Goal: Task Accomplishment & Management: Manage account settings

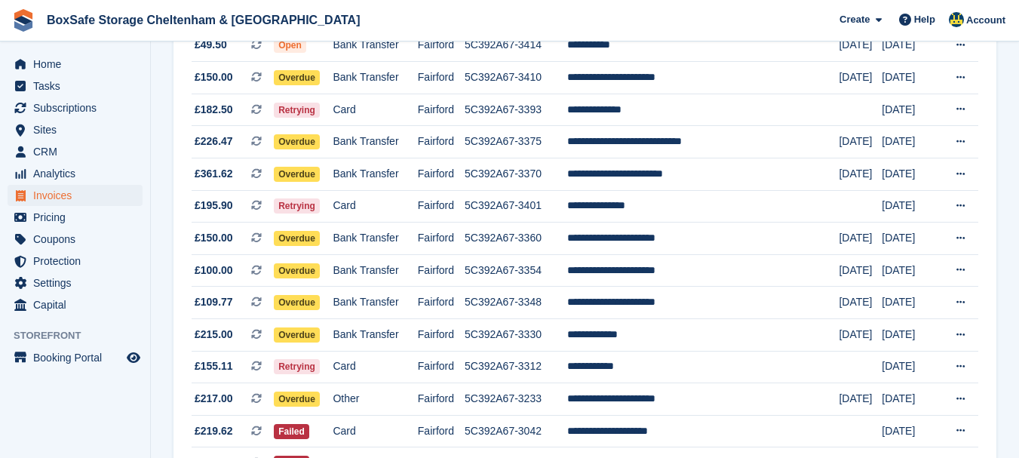
scroll to position [220, 0]
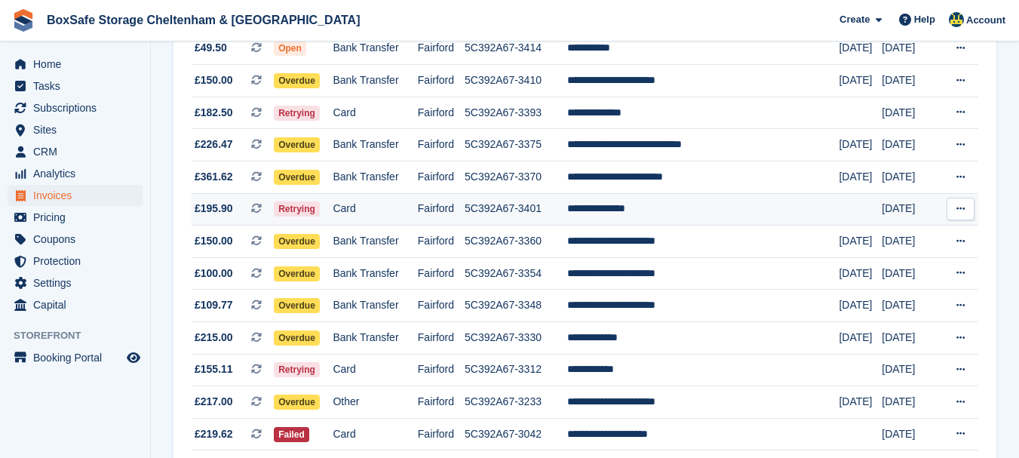
click at [632, 209] on td "**********" at bounding box center [703, 209] width 272 height 32
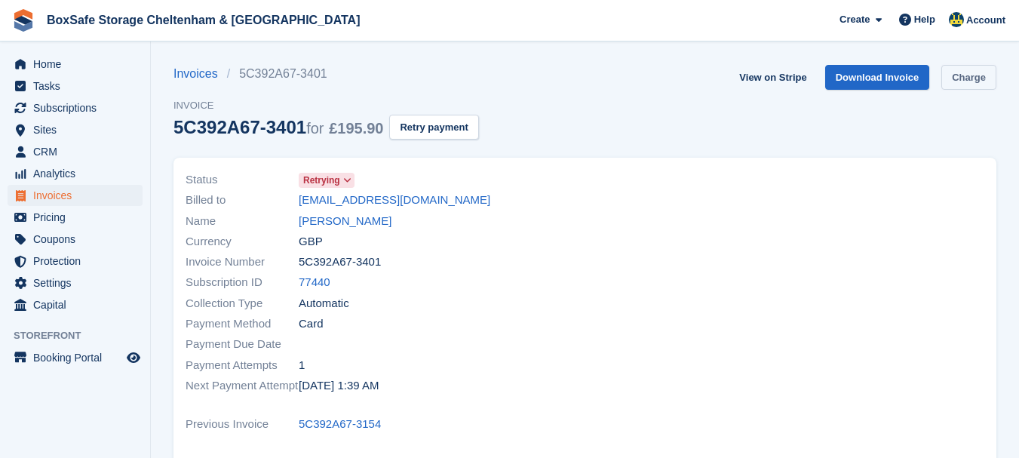
click at [963, 75] on link "Charge" at bounding box center [968, 77] width 55 height 25
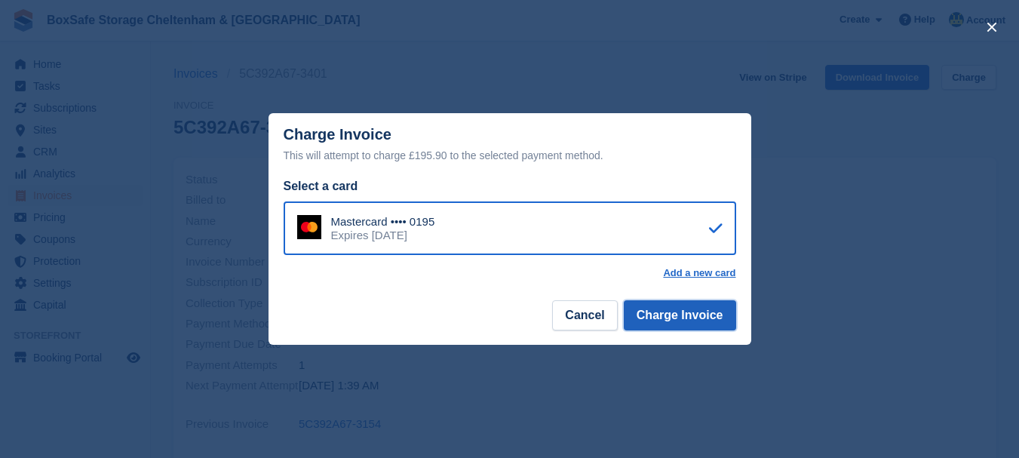
click at [648, 311] on button "Charge Invoice" at bounding box center [680, 315] width 112 height 30
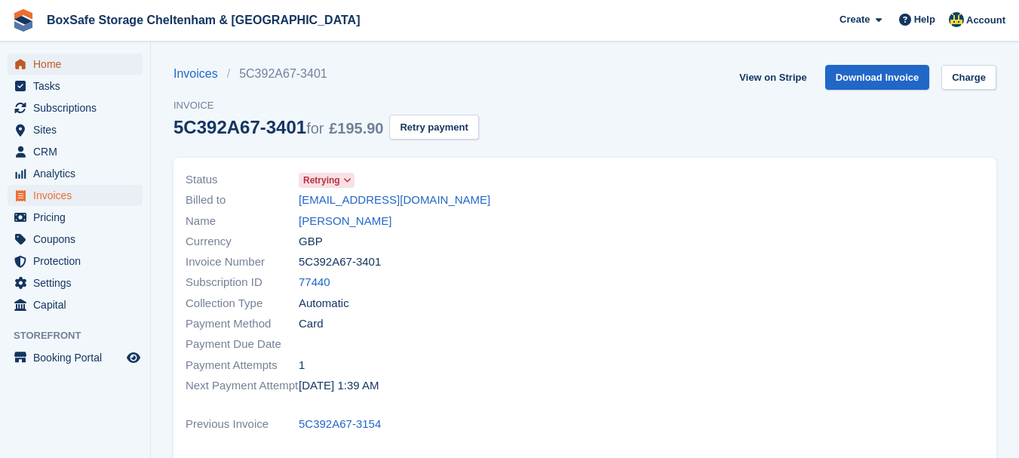
click at [41, 68] on span "Home" at bounding box center [78, 64] width 90 height 21
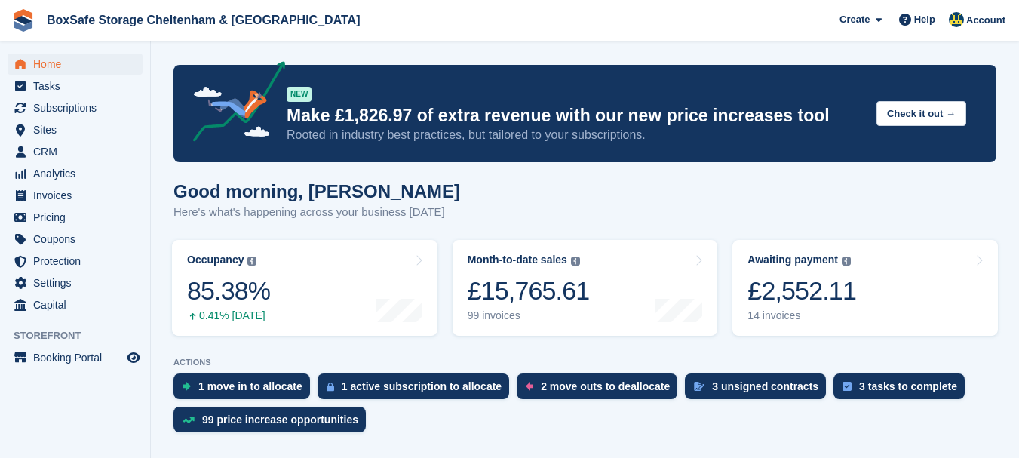
click at [808, 305] on div "£2,552.11" at bounding box center [801, 290] width 109 height 31
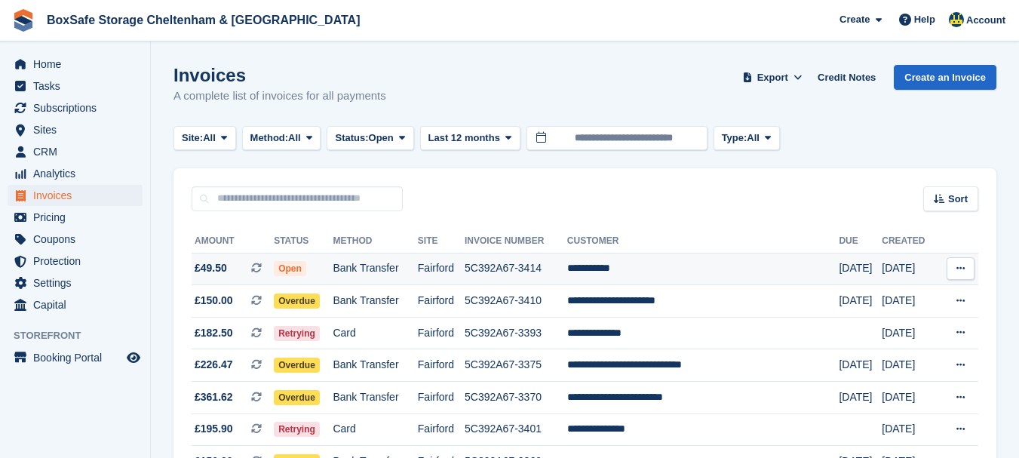
click at [657, 271] on td "**********" at bounding box center [703, 269] width 272 height 32
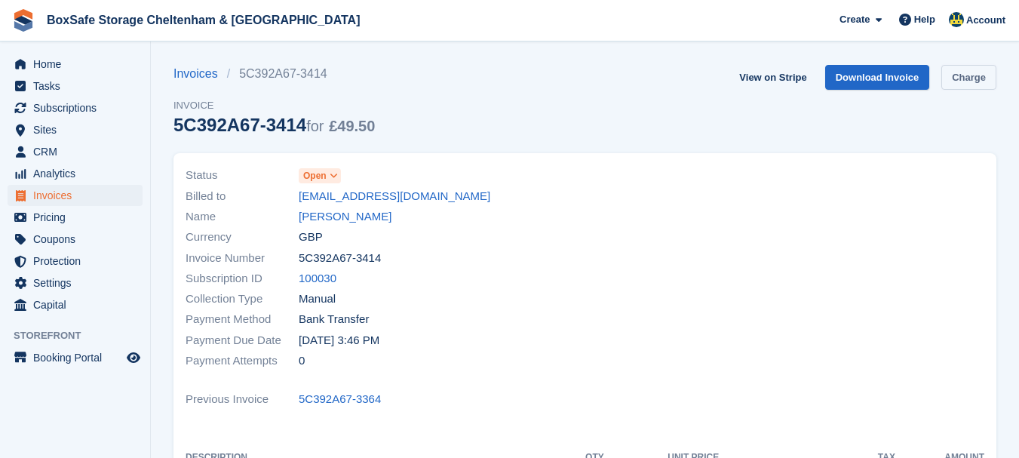
click at [964, 80] on link "Charge" at bounding box center [968, 77] width 55 height 25
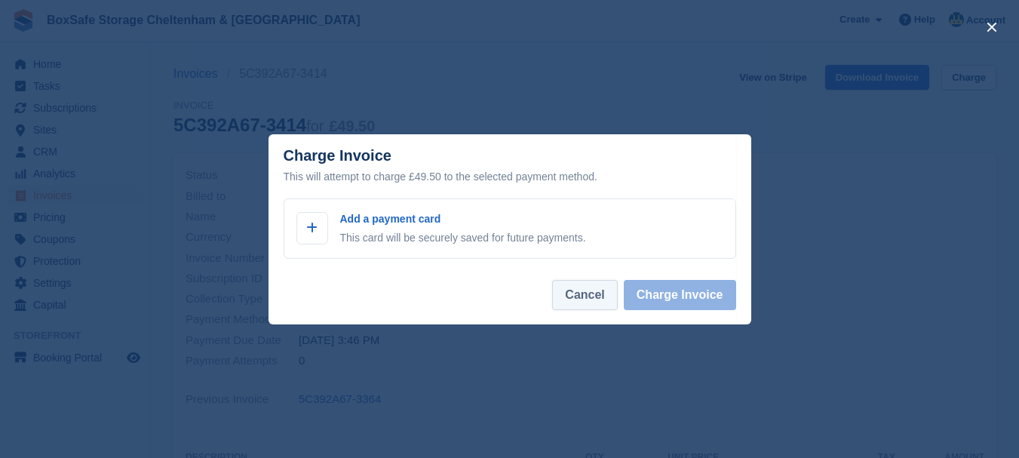
click at [584, 299] on button "Cancel" at bounding box center [584, 295] width 65 height 30
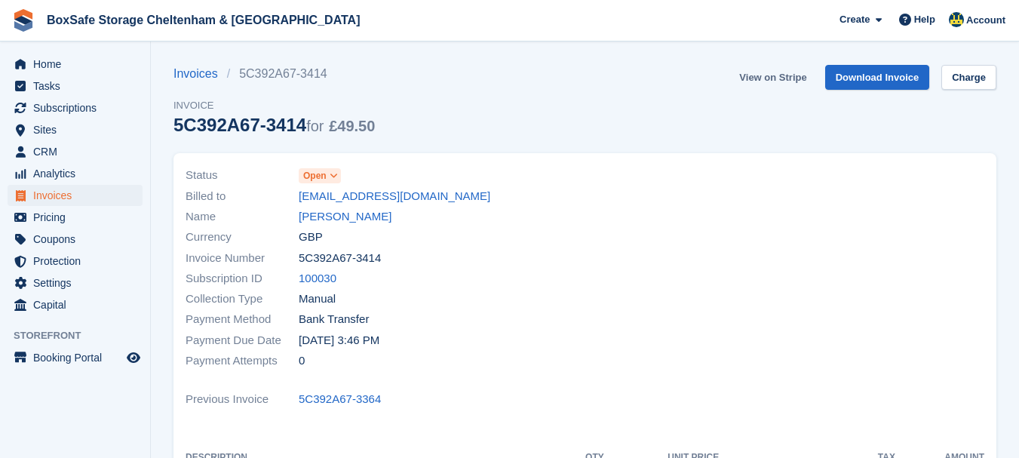
click at [770, 72] on link "View on Stripe" at bounding box center [772, 77] width 79 height 25
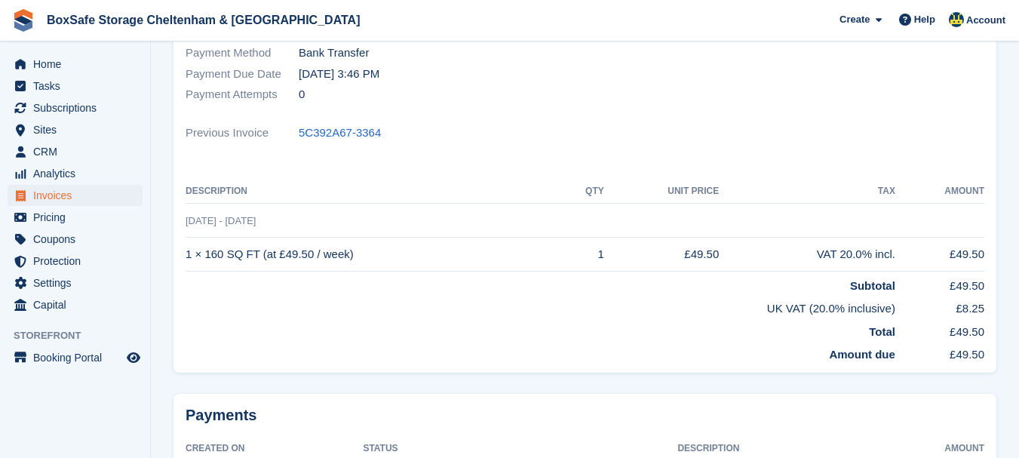
scroll to position [278, 0]
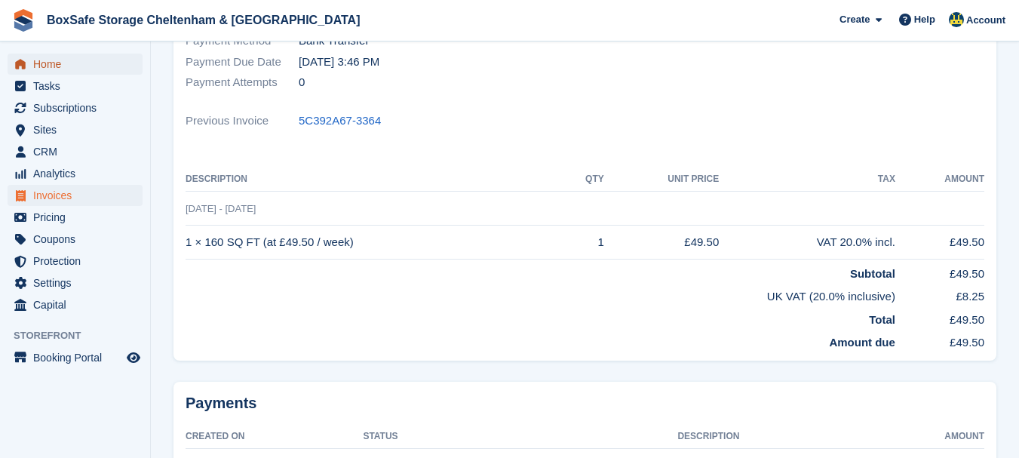
click at [57, 70] on span "Home" at bounding box center [78, 64] width 90 height 21
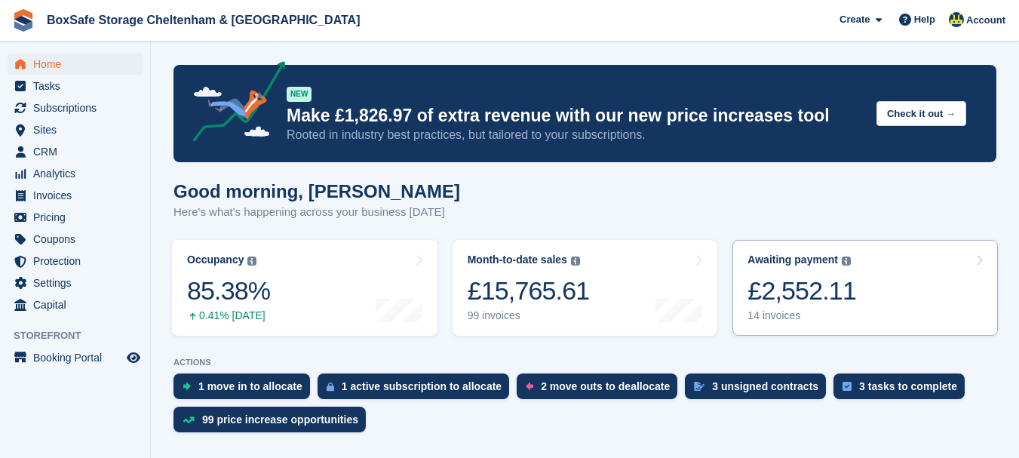
click at [799, 290] on div "£2,552.11" at bounding box center [801, 290] width 109 height 31
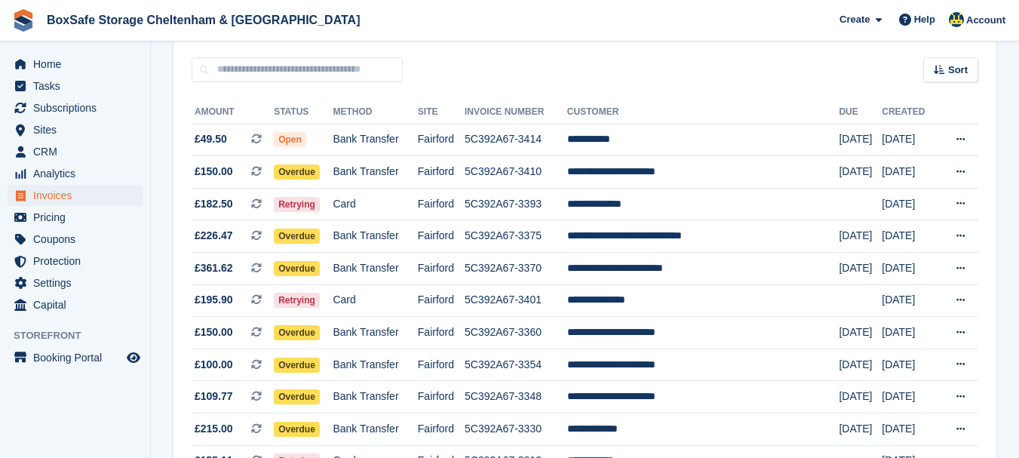
scroll to position [127, 0]
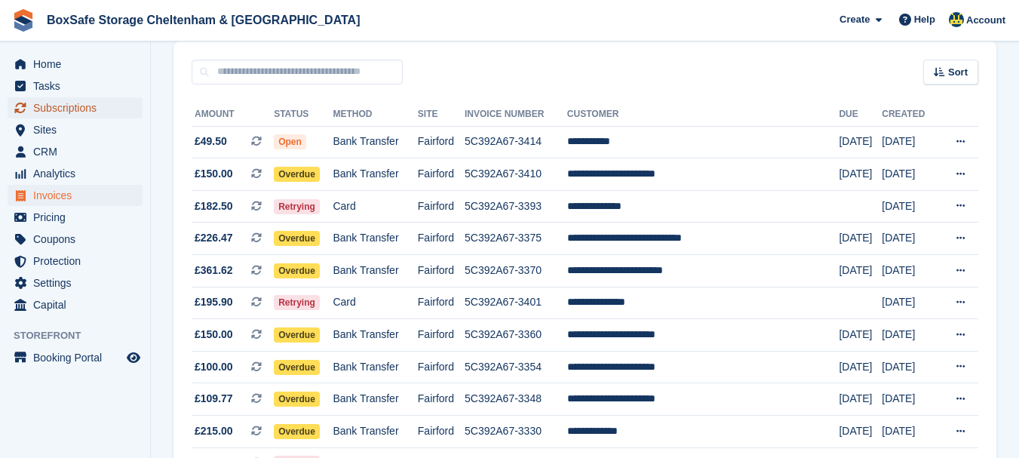
click at [55, 109] on span "Subscriptions" at bounding box center [78, 107] width 90 height 21
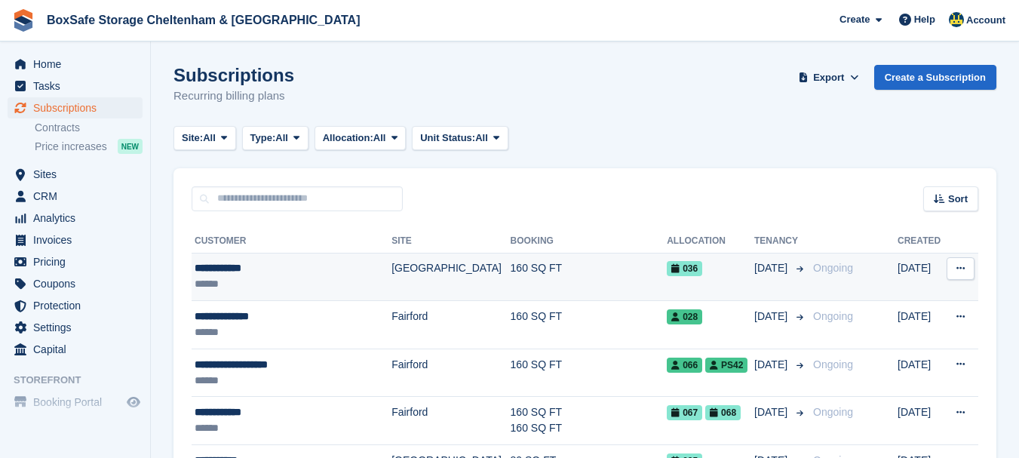
click at [241, 270] on div "**********" at bounding box center [286, 268] width 182 height 16
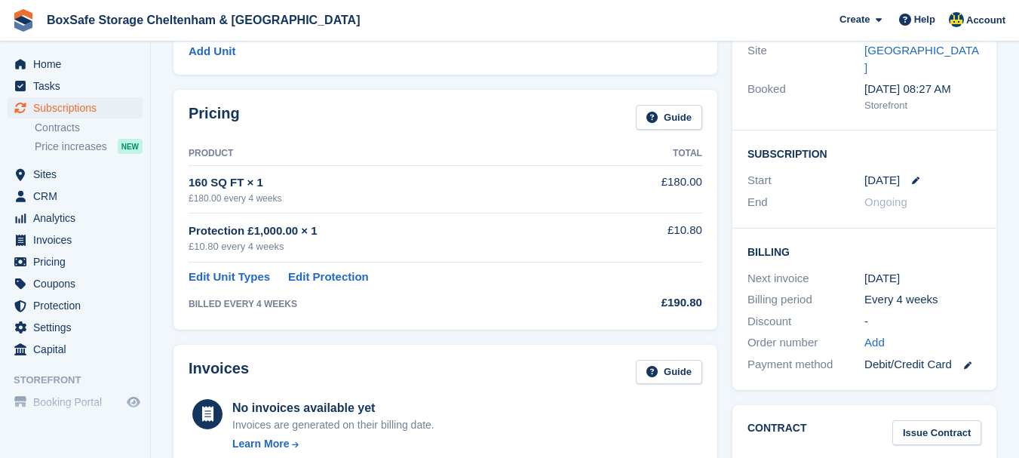
scroll to position [189, 0]
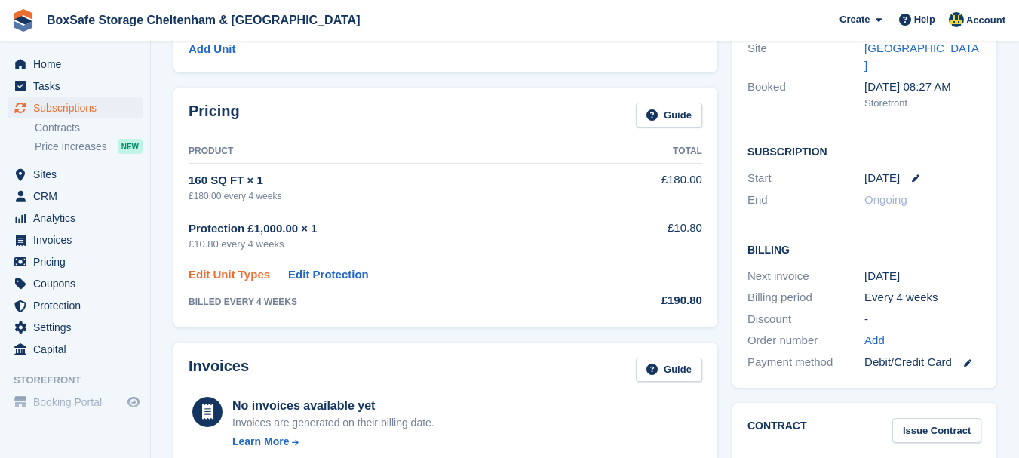
click at [241, 281] on link "Edit Unit Types" at bounding box center [229, 274] width 81 height 17
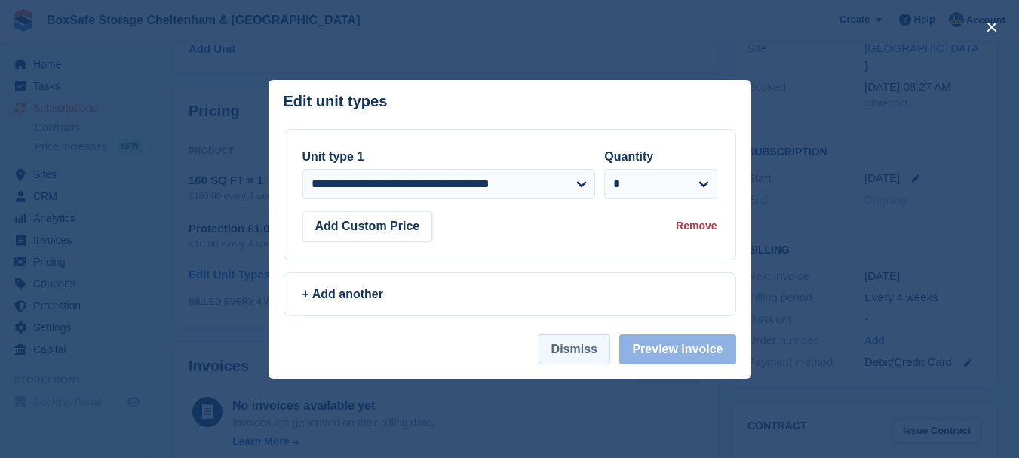
click at [575, 355] on button "Dismiss" at bounding box center [574, 349] width 72 height 30
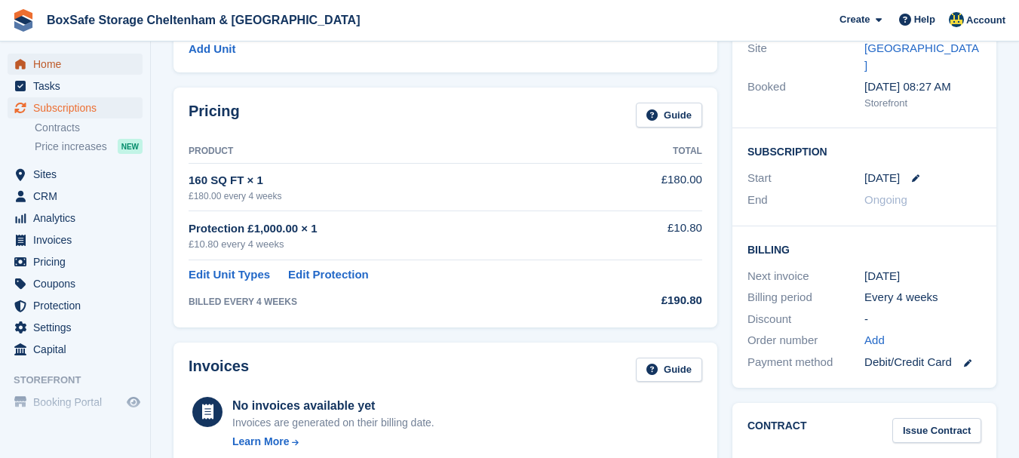
click at [87, 70] on span "Home" at bounding box center [78, 64] width 90 height 21
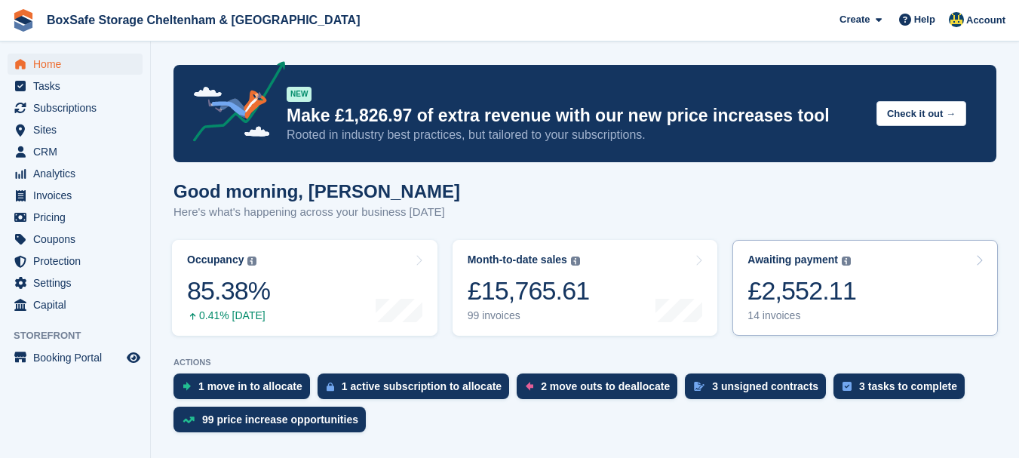
click at [759, 296] on div "£2,552.11" at bounding box center [801, 290] width 109 height 31
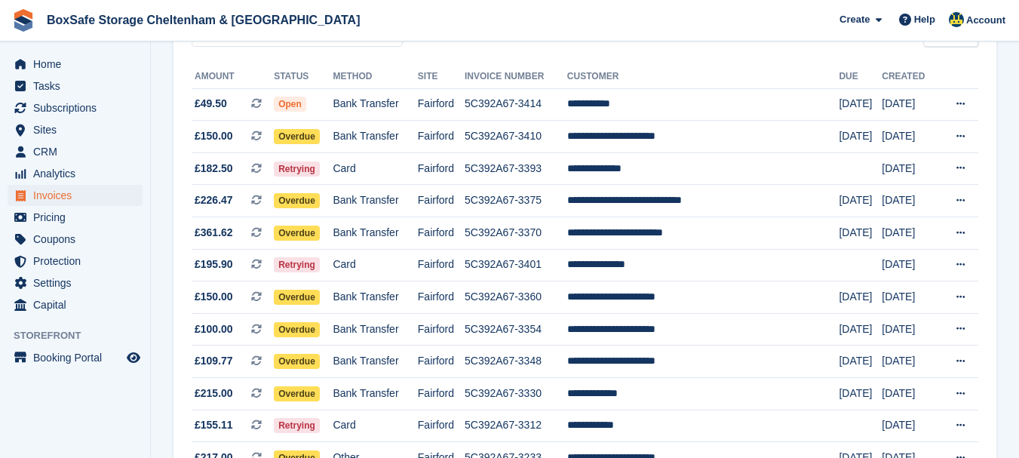
scroll to position [177, 0]
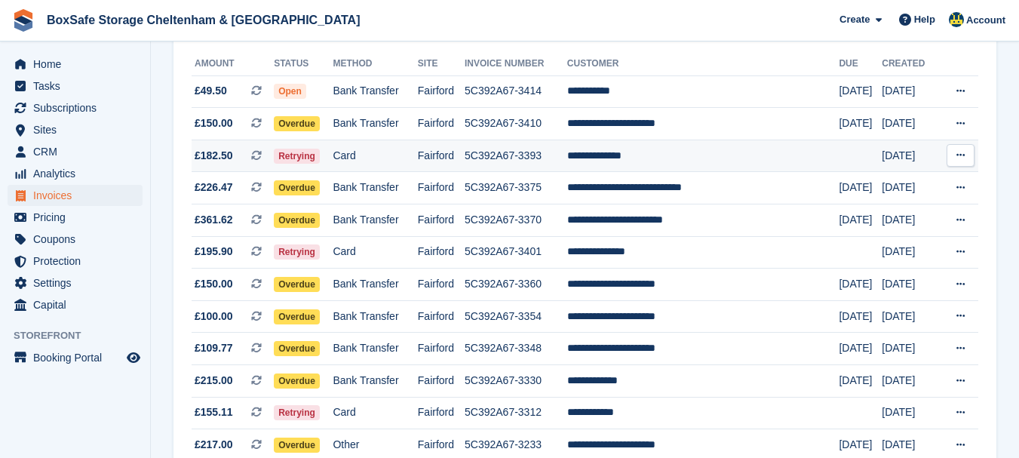
click at [643, 158] on td "**********" at bounding box center [703, 155] width 272 height 32
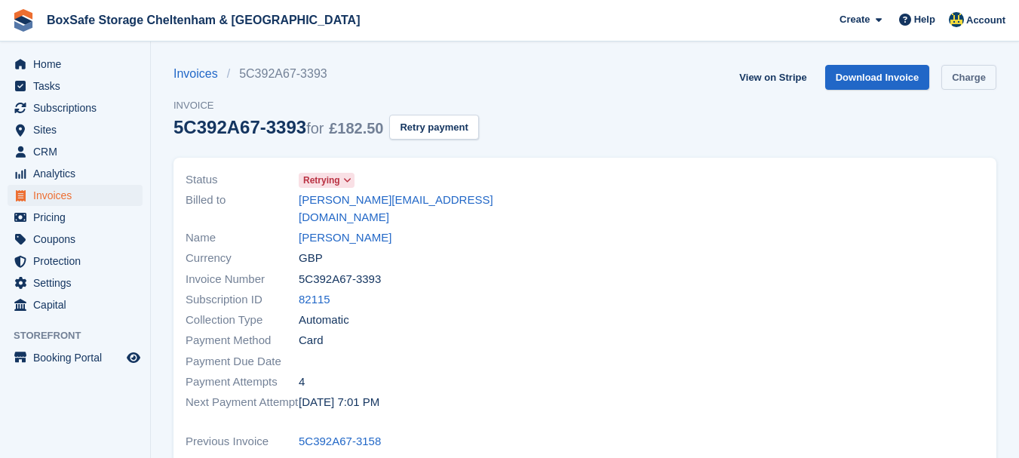
click at [963, 84] on link "Charge" at bounding box center [968, 77] width 55 height 25
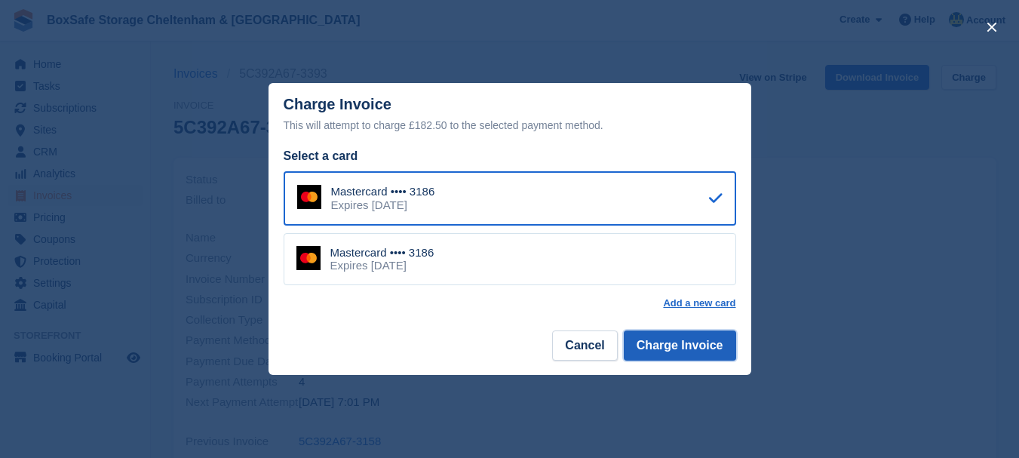
click at [683, 345] on button "Charge Invoice" at bounding box center [680, 345] width 112 height 30
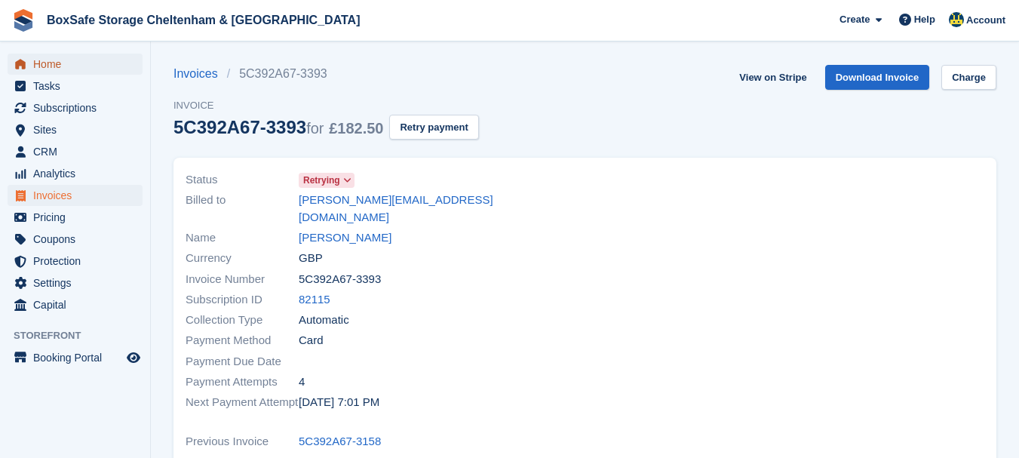
click at [42, 66] on span "Home" at bounding box center [78, 64] width 90 height 21
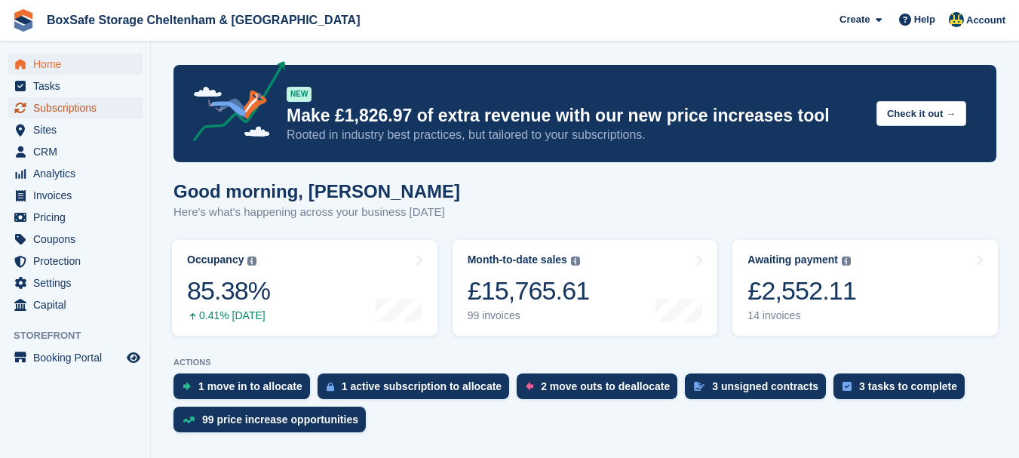
click at [79, 109] on span "Subscriptions" at bounding box center [78, 107] width 90 height 21
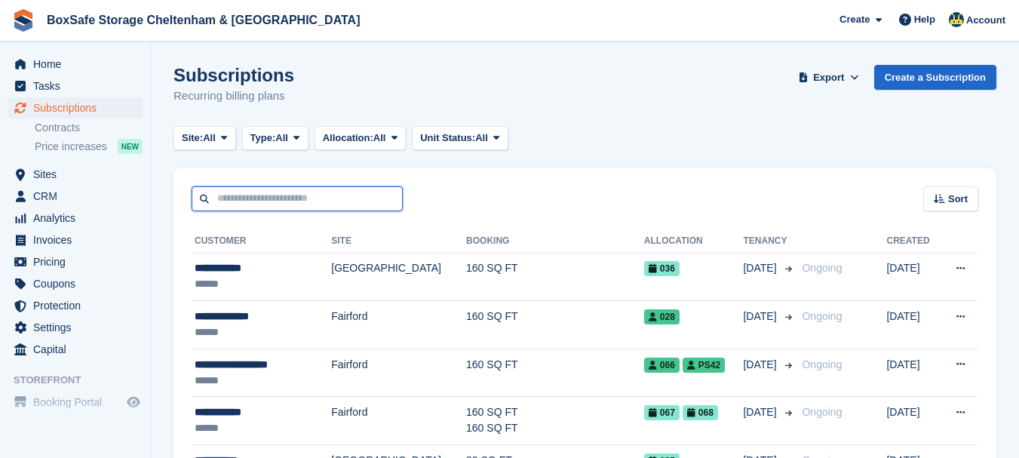
click at [231, 197] on input "text" at bounding box center [297, 198] width 211 height 25
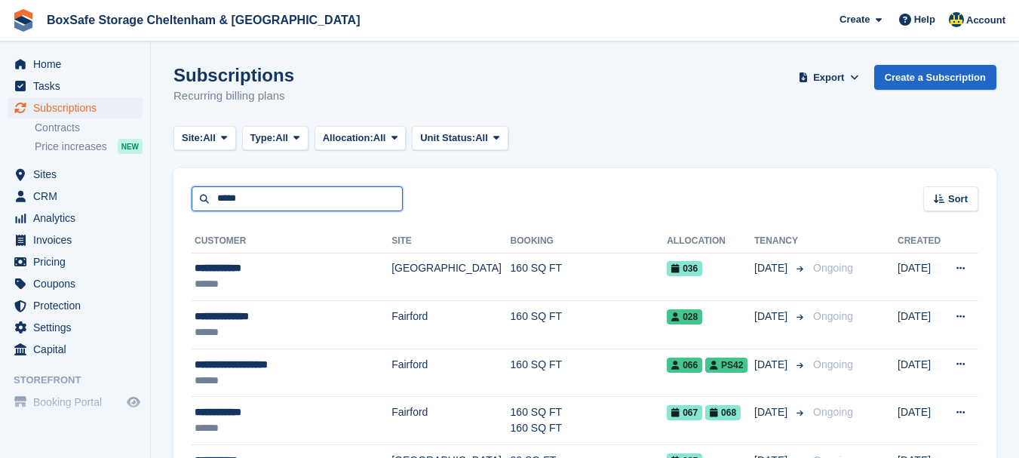
type input "*****"
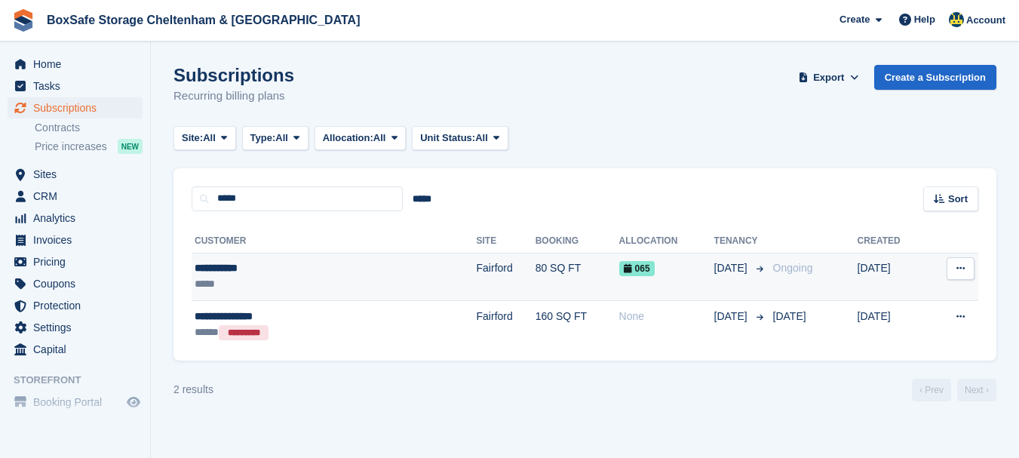
click at [207, 264] on div "**********" at bounding box center [281, 268] width 173 height 16
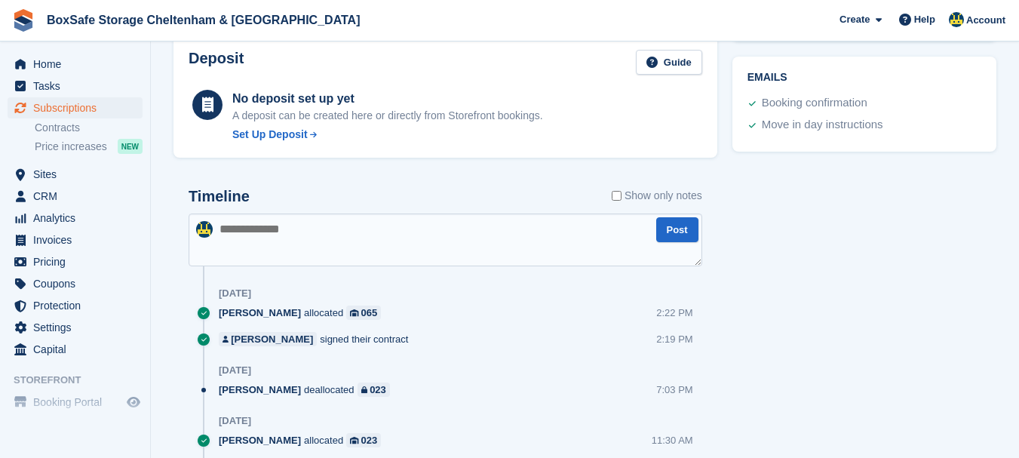
scroll to position [670, 0]
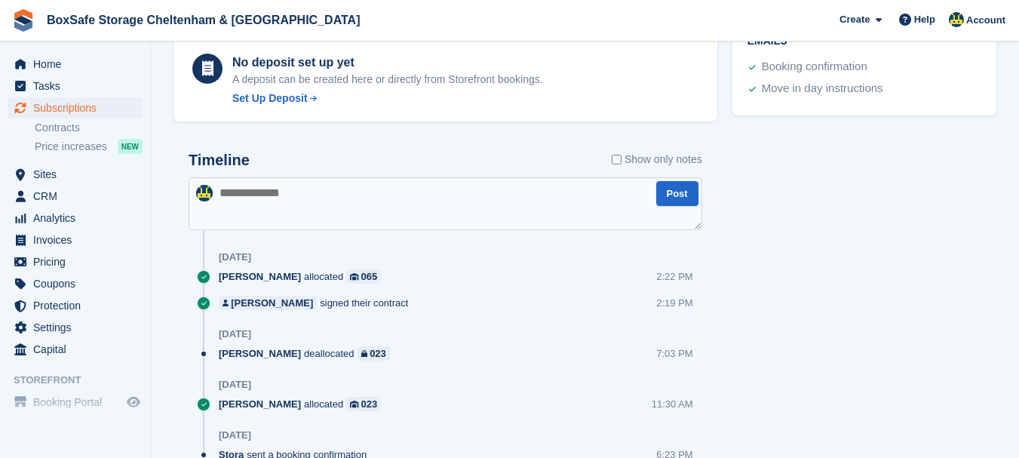
click at [326, 197] on textarea at bounding box center [445, 203] width 513 height 53
type textarea "**********"
drag, startPoint x: 398, startPoint y: 194, endPoint x: 40, endPoint y: 197, distance: 358.2
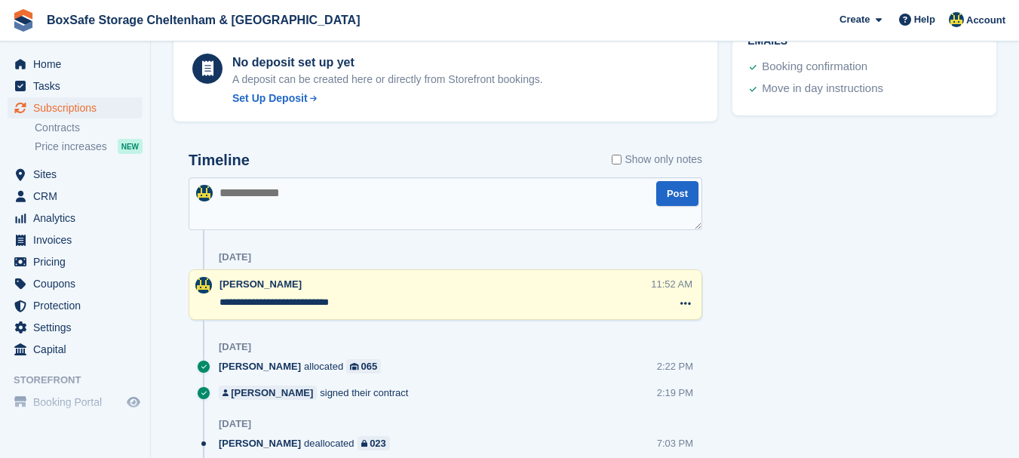
click at [247, 189] on textarea at bounding box center [445, 203] width 513 height 53
type textarea "**********"
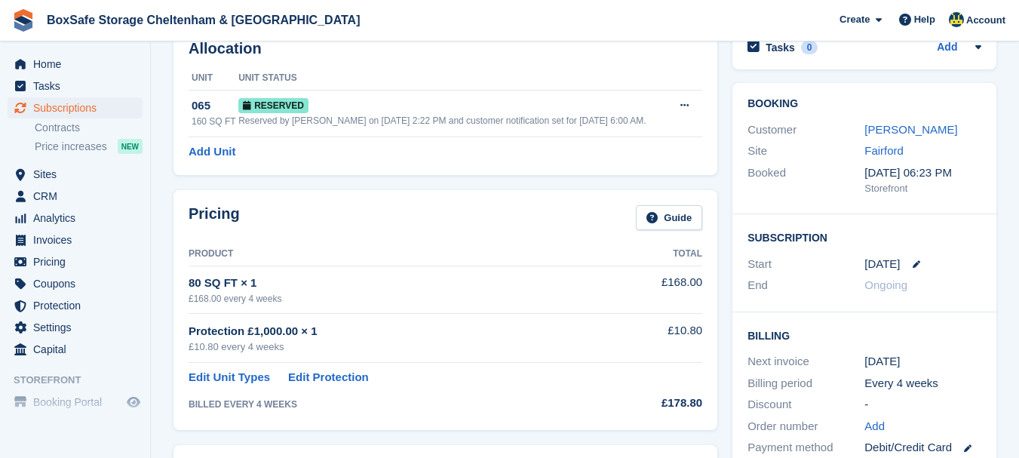
scroll to position [0, 0]
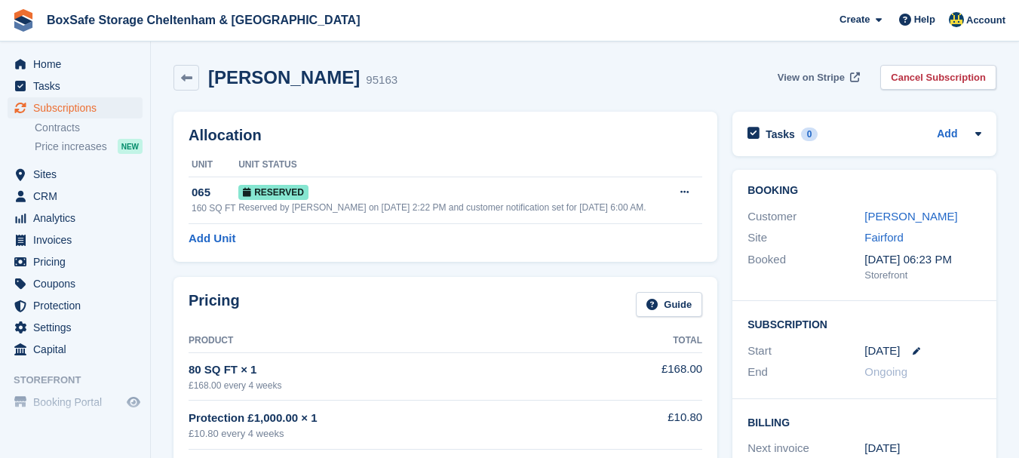
click at [820, 74] on span "View on Stripe" at bounding box center [810, 77] width 67 height 15
click at [51, 63] on span "Home" at bounding box center [78, 64] width 90 height 21
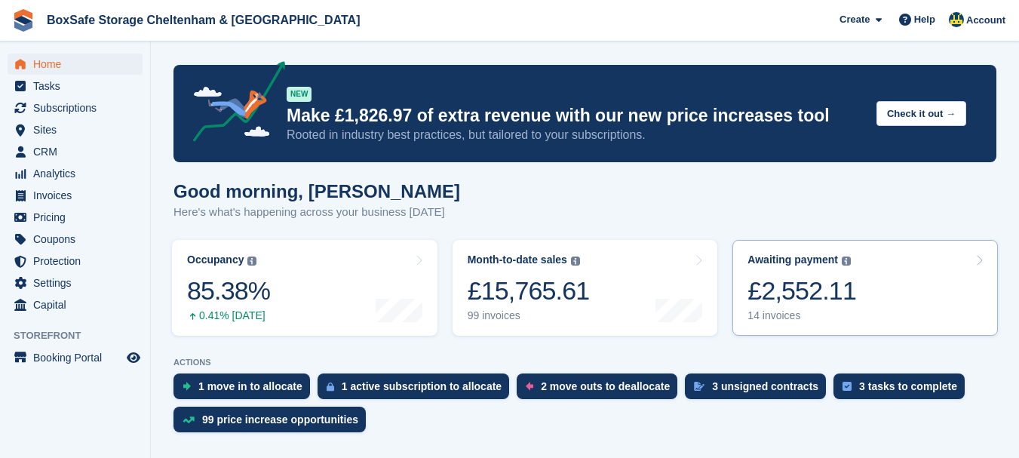
click at [818, 290] on div "£2,552.11" at bounding box center [801, 290] width 109 height 31
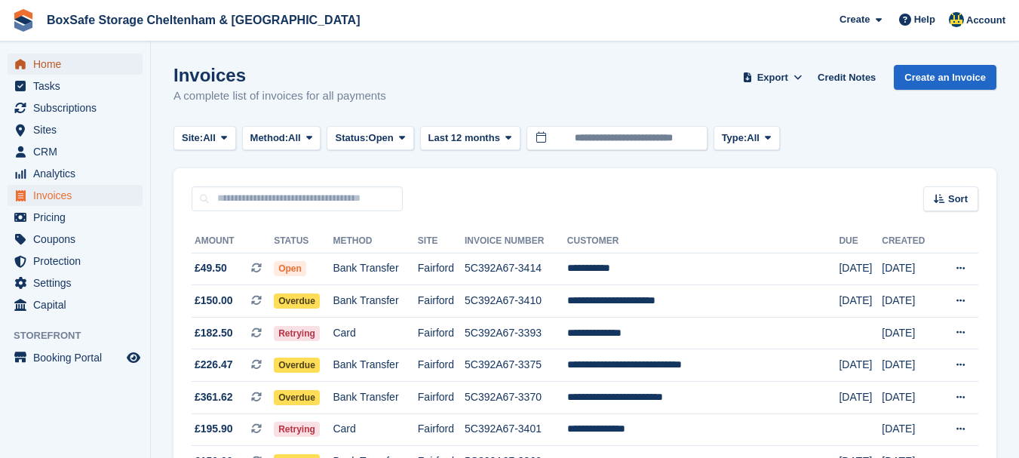
click at [61, 69] on span "Home" at bounding box center [78, 64] width 90 height 21
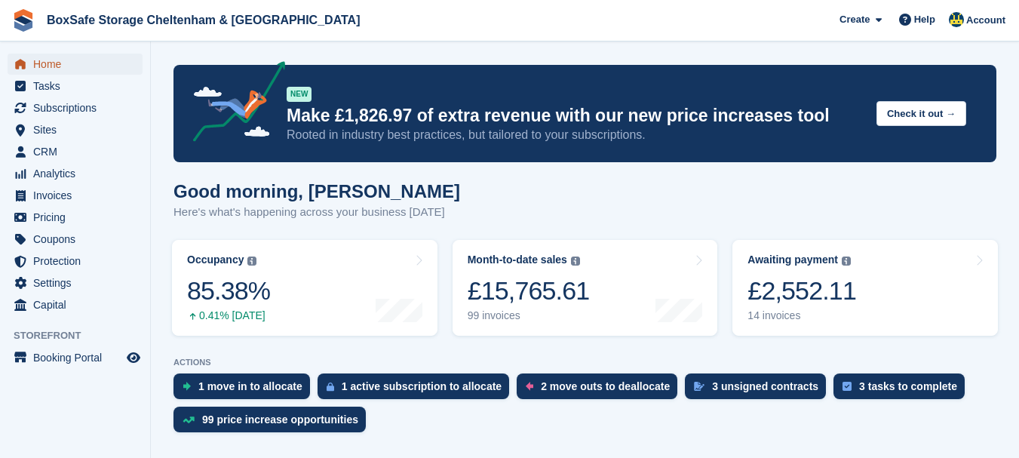
click at [48, 66] on span "Home" at bounding box center [78, 64] width 90 height 21
click at [85, 112] on span "Subscriptions" at bounding box center [78, 107] width 90 height 21
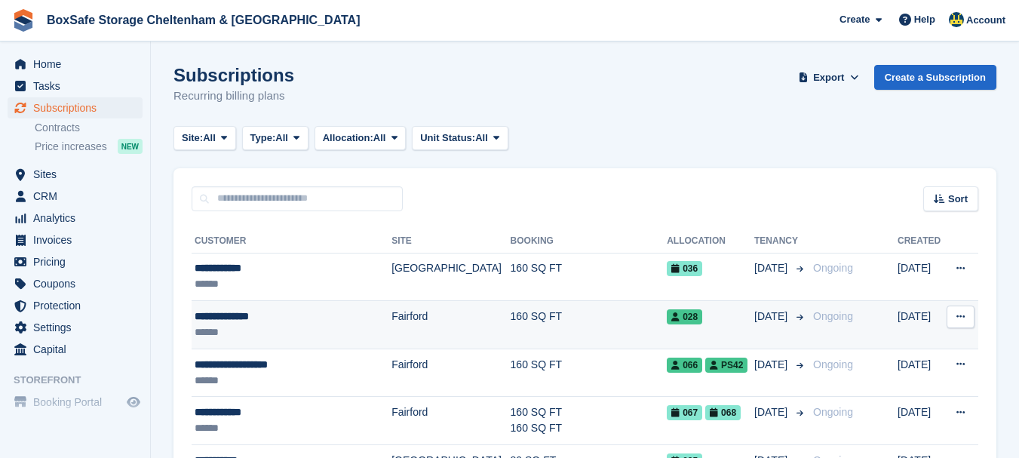
click at [253, 311] on div "**********" at bounding box center [286, 316] width 182 height 16
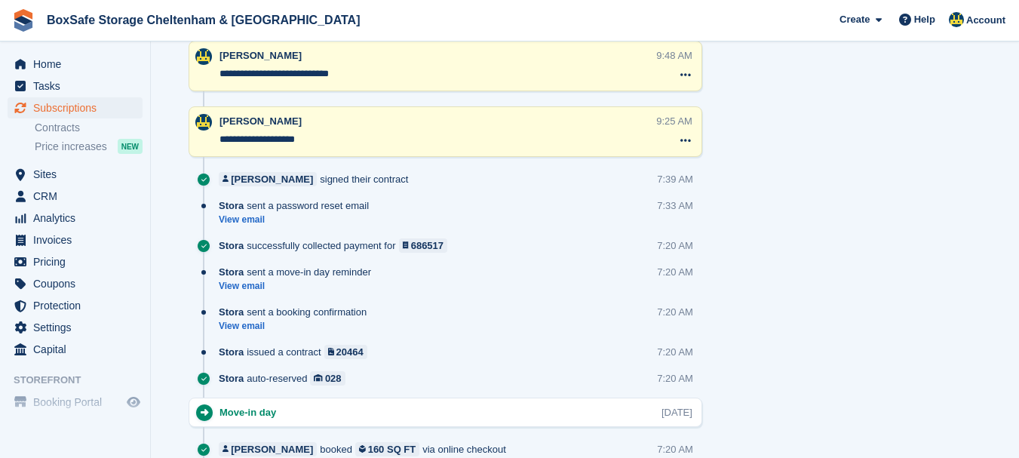
scroll to position [1017, 0]
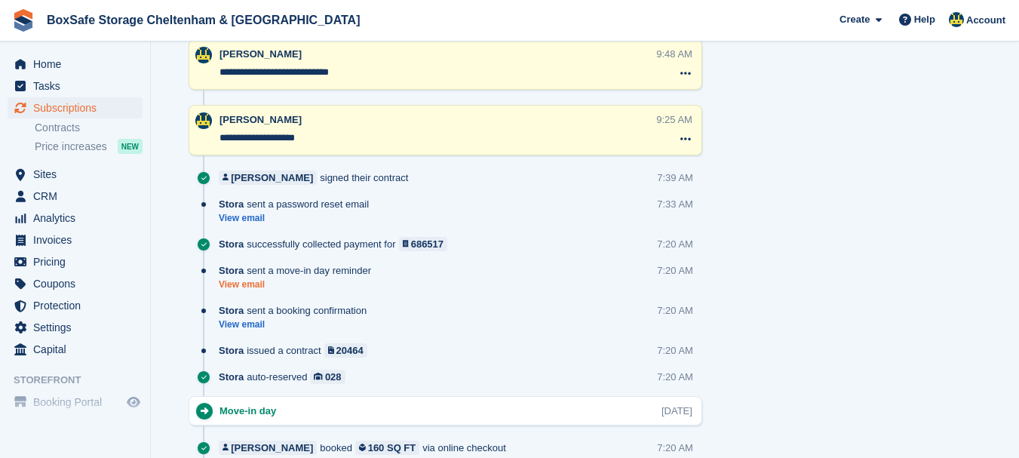
click at [246, 288] on link "View email" at bounding box center [299, 284] width 160 height 13
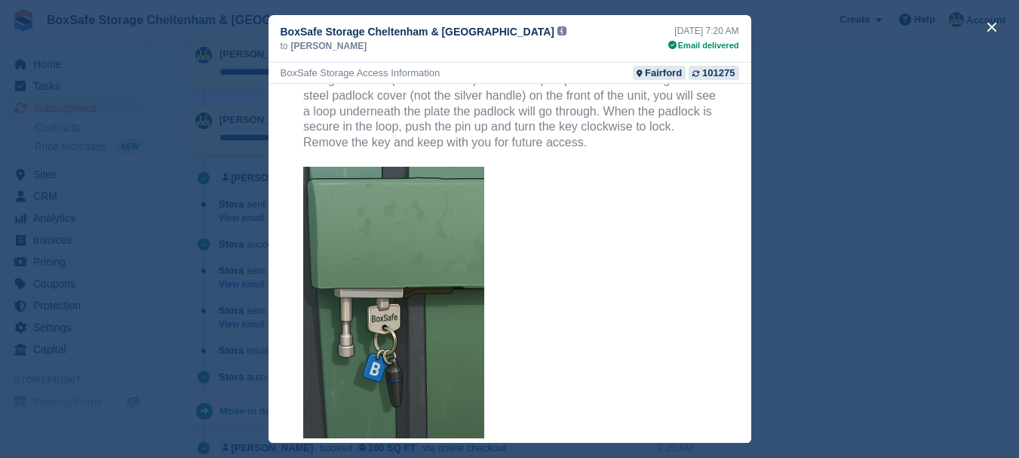
scroll to position [646, 0]
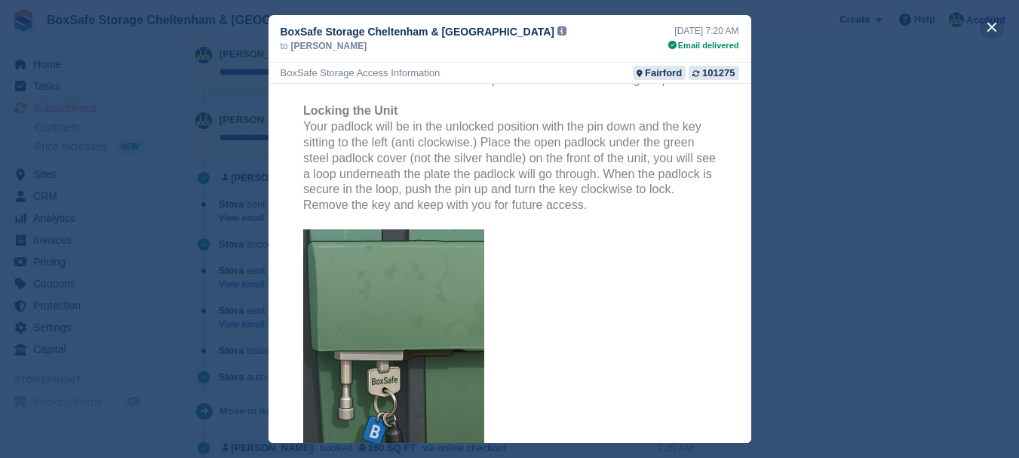
click at [987, 28] on button "close" at bounding box center [991, 27] width 24 height 24
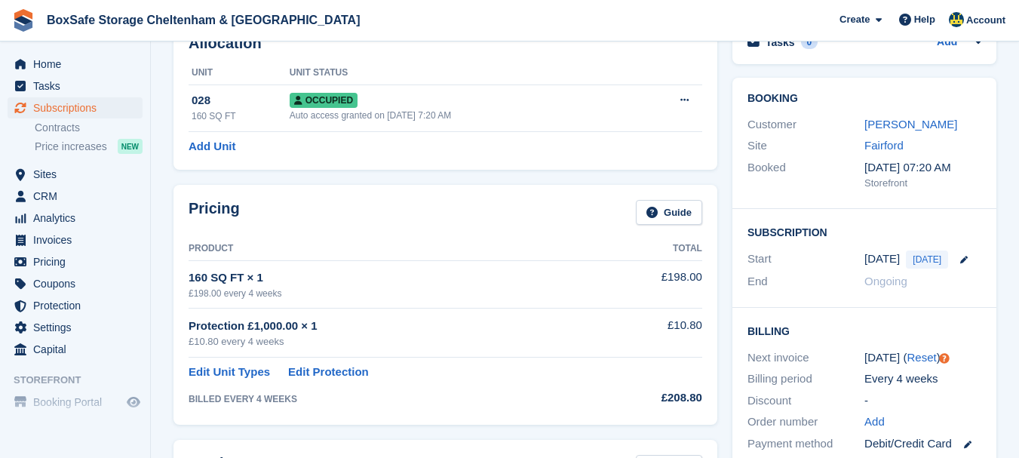
scroll to position [95, 0]
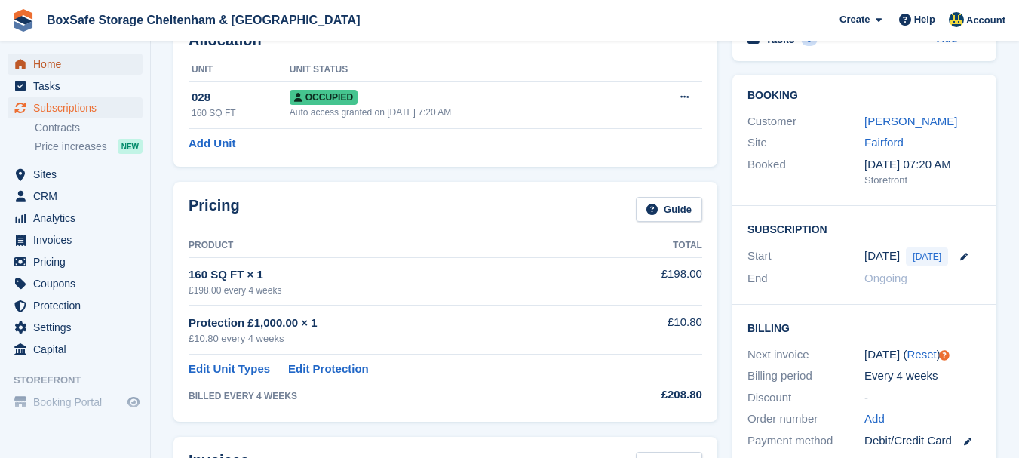
click at [77, 62] on span "Home" at bounding box center [78, 64] width 90 height 21
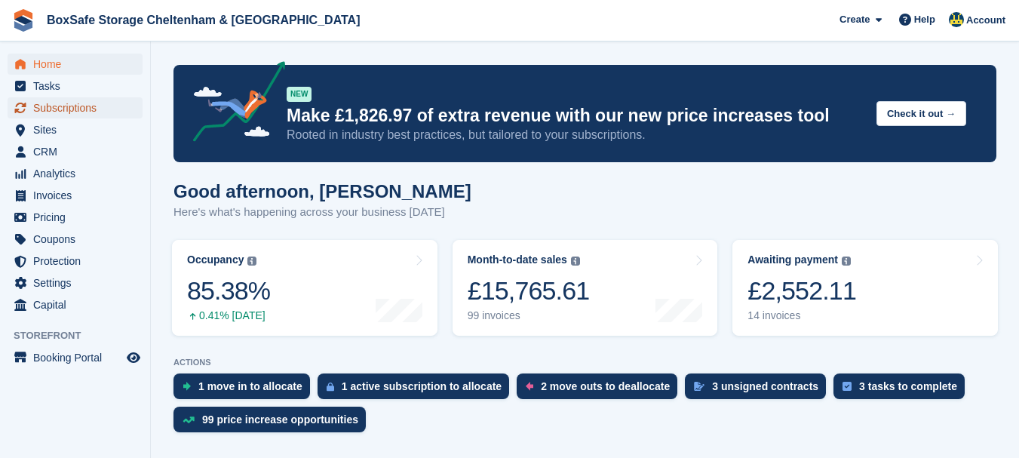
click at [86, 112] on span "Subscriptions" at bounding box center [78, 107] width 90 height 21
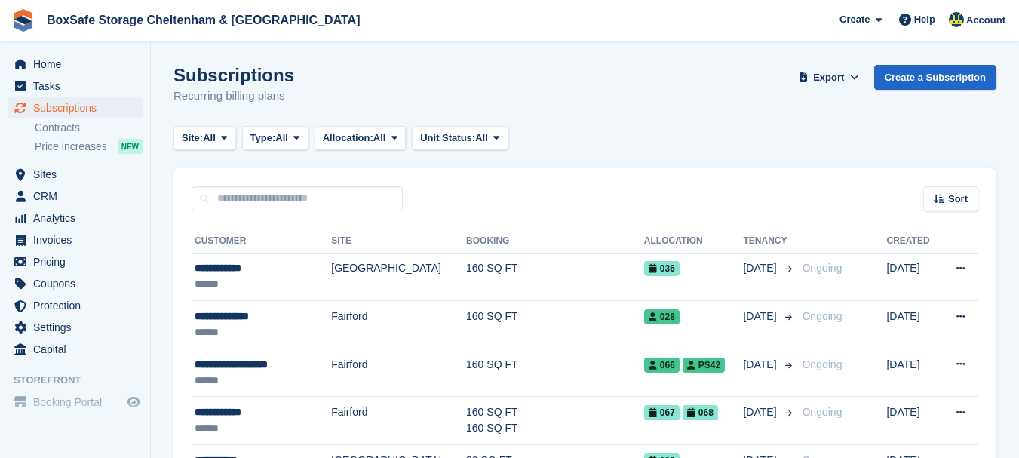
click at [53, 62] on span "Home" at bounding box center [78, 64] width 90 height 21
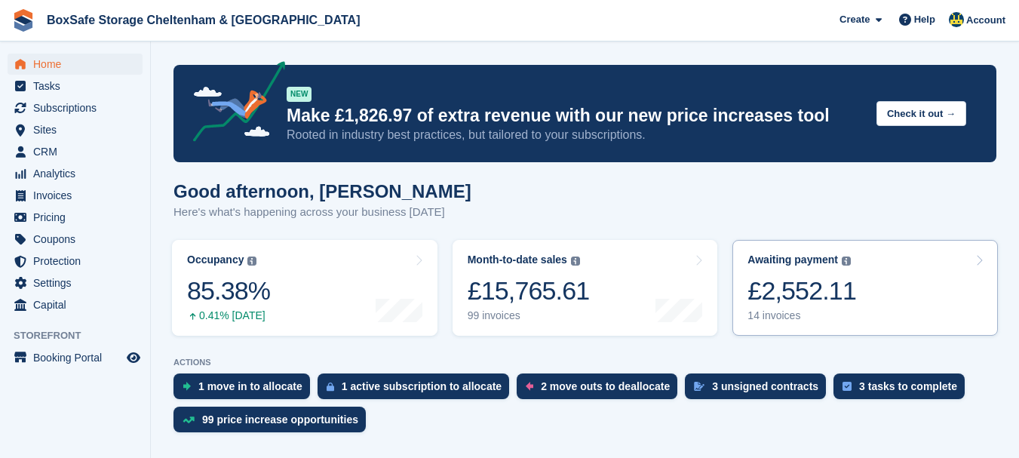
click at [839, 286] on div "£2,552.11" at bounding box center [801, 290] width 109 height 31
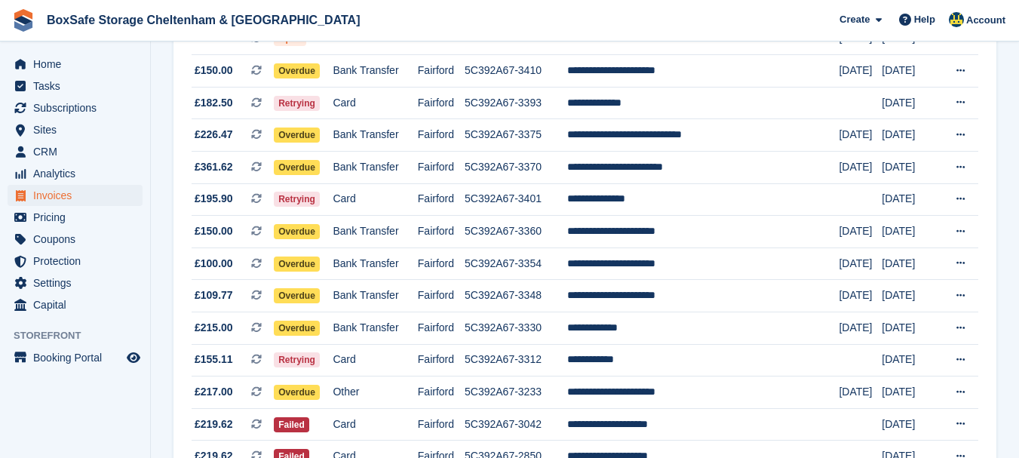
scroll to position [262, 0]
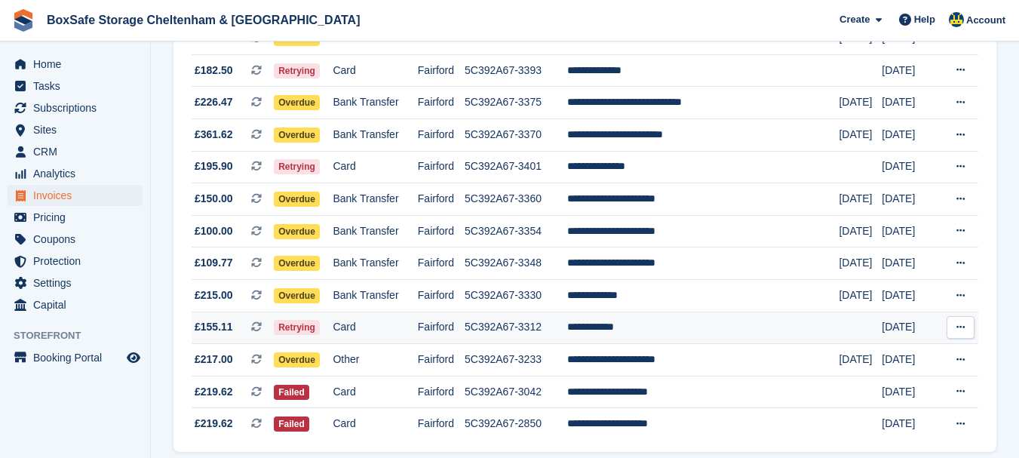
click at [780, 326] on td "**********" at bounding box center [703, 327] width 272 height 32
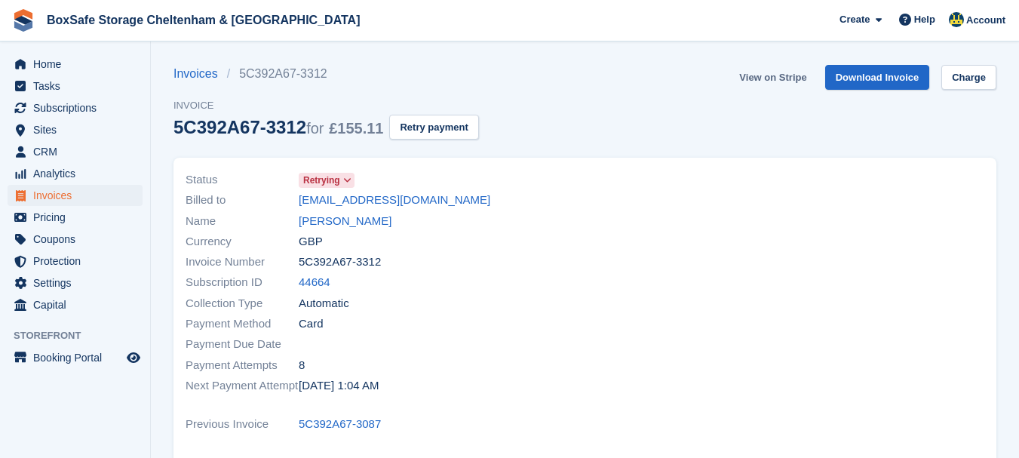
click at [770, 78] on link "View on Stripe" at bounding box center [772, 77] width 79 height 25
click at [49, 103] on span "Subscriptions" at bounding box center [78, 107] width 90 height 21
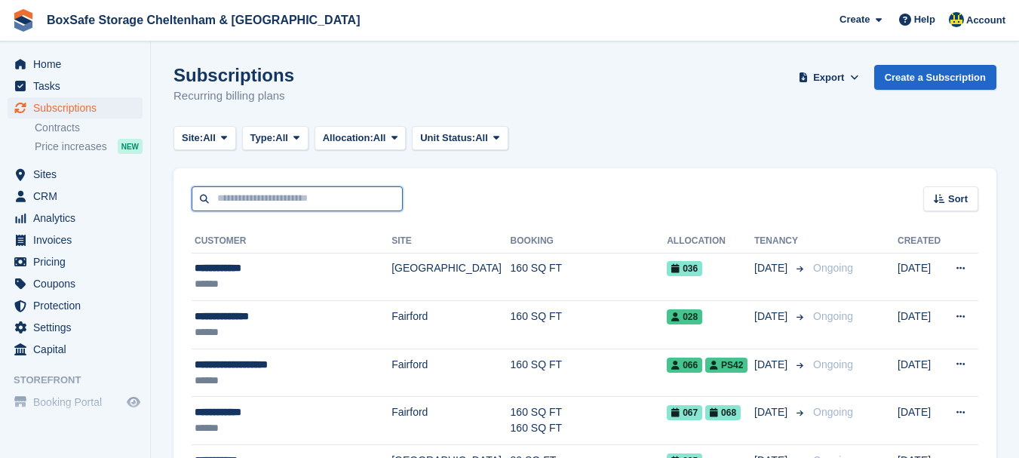
click at [231, 189] on input "text" at bounding box center [297, 198] width 211 height 25
type input "****"
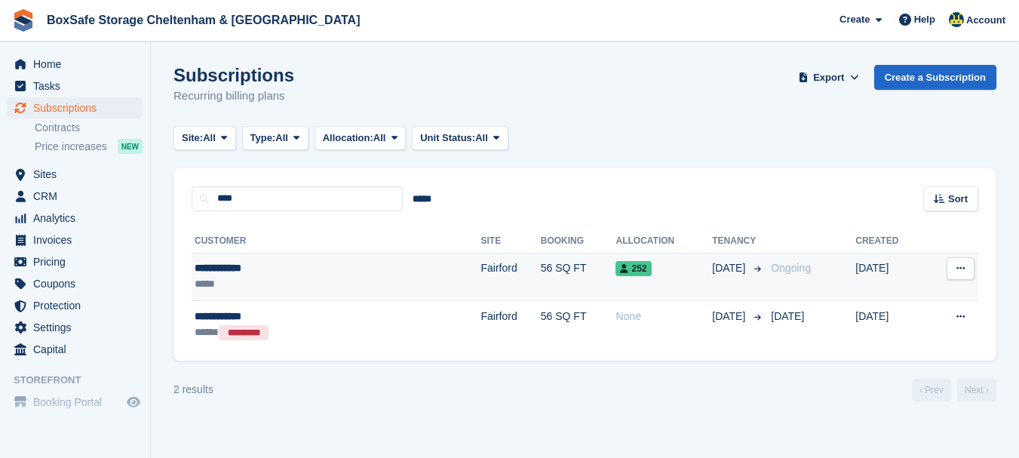
click at [235, 275] on div "**********" at bounding box center [281, 268] width 173 height 16
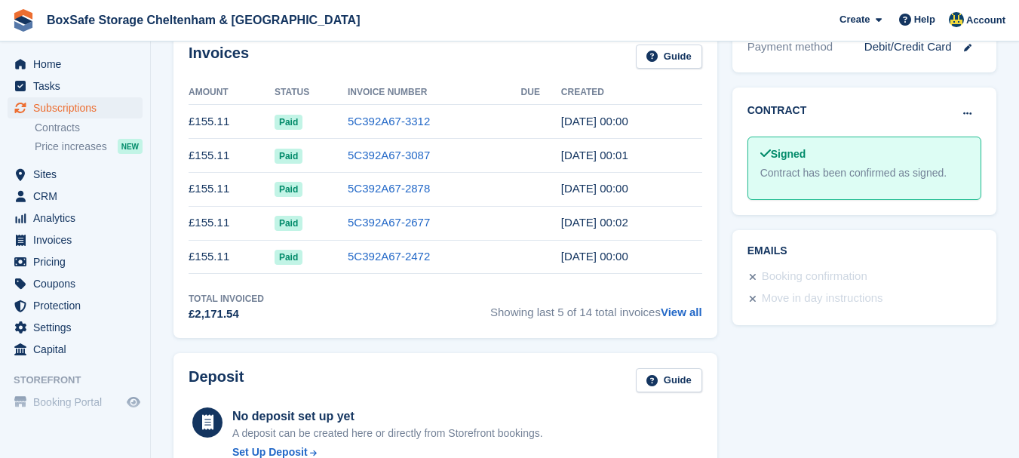
scroll to position [507, 0]
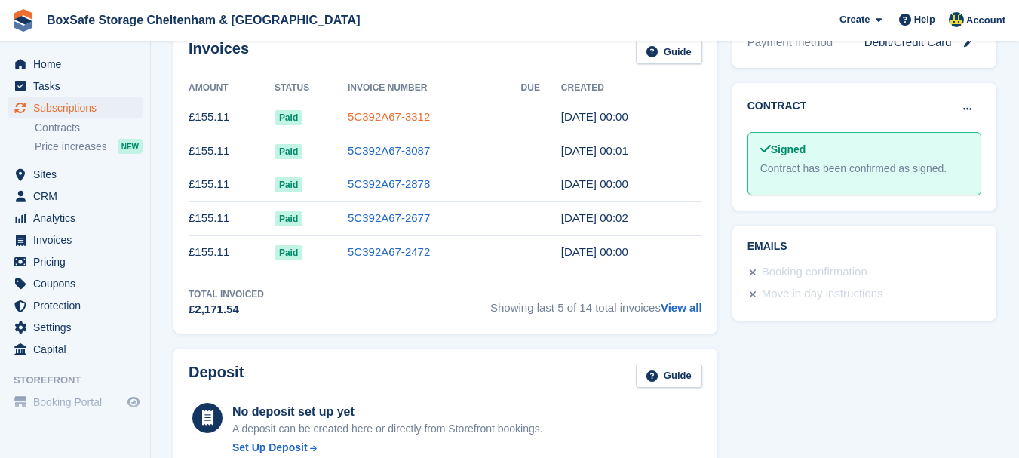
click at [360, 122] on link "5C392A67-3312" at bounding box center [389, 116] width 82 height 13
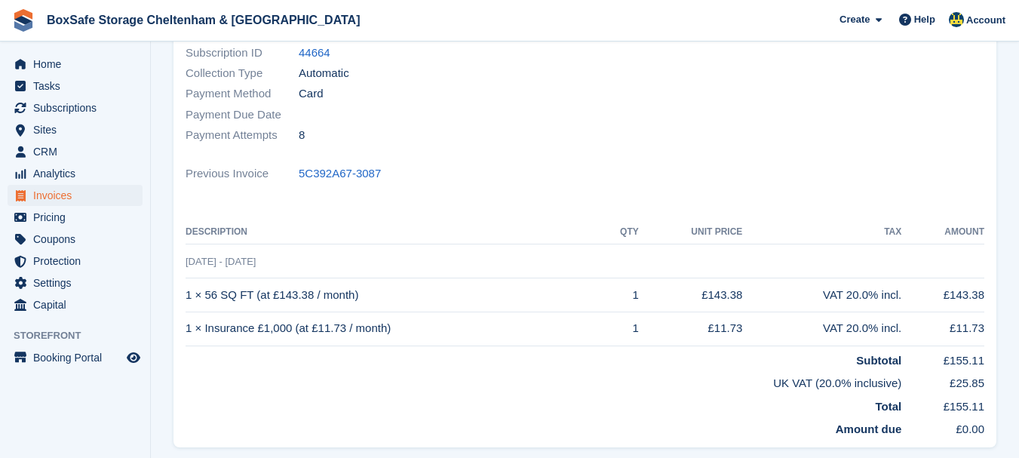
scroll to position [195, 0]
